Goal: Transaction & Acquisition: Purchase product/service

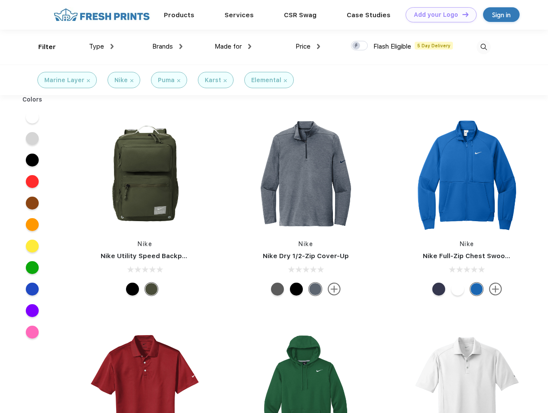
click at [438, 15] on link "Add your Logo Design Tool" at bounding box center [440, 14] width 71 height 15
click at [0, 0] on div "Design Tool" at bounding box center [0, 0] width 0 height 0
click at [461, 14] on link "Add your Logo Design Tool" at bounding box center [440, 14] width 71 height 15
click at [41, 47] on div "Filter" at bounding box center [47, 47] width 18 height 10
click at [101, 46] on span "Type" at bounding box center [96, 47] width 15 height 8
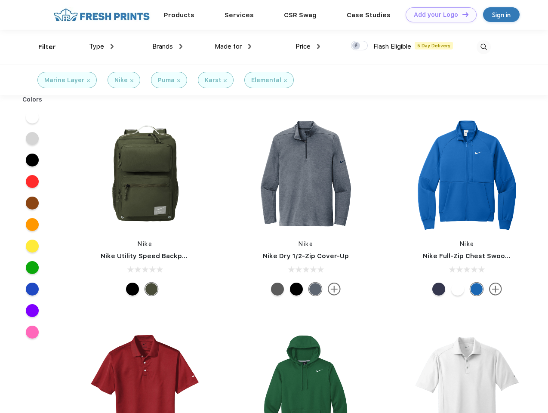
click at [167, 46] on span "Brands" at bounding box center [162, 47] width 21 height 8
click at [233, 46] on span "Made for" at bounding box center [228, 47] width 27 height 8
click at [308, 46] on span "Price" at bounding box center [302, 47] width 15 height 8
click at [359, 46] on div at bounding box center [359, 45] width 17 height 9
click at [356, 46] on input "checkbox" at bounding box center [354, 43] width 6 height 6
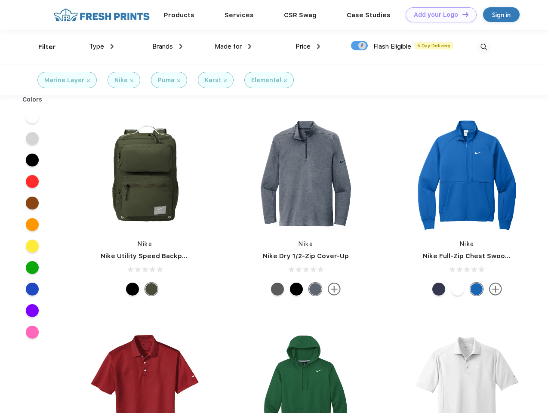
click at [483, 47] on img at bounding box center [483, 47] width 14 height 14
